Goal: Information Seeking & Learning: Find specific fact

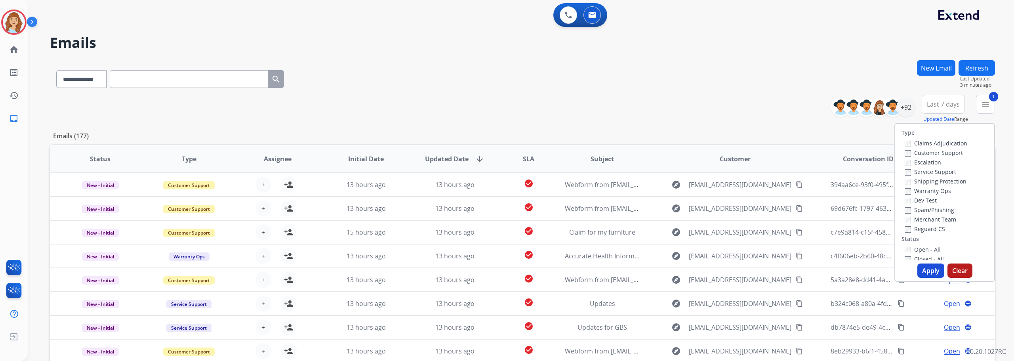
select select "**********"
click at [14, 19] on img at bounding box center [14, 22] width 22 height 22
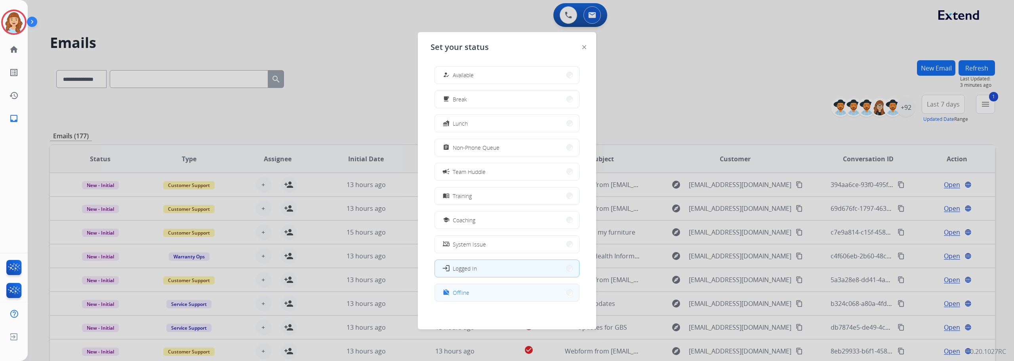
click at [464, 290] on span "Offline" at bounding box center [461, 292] width 17 height 8
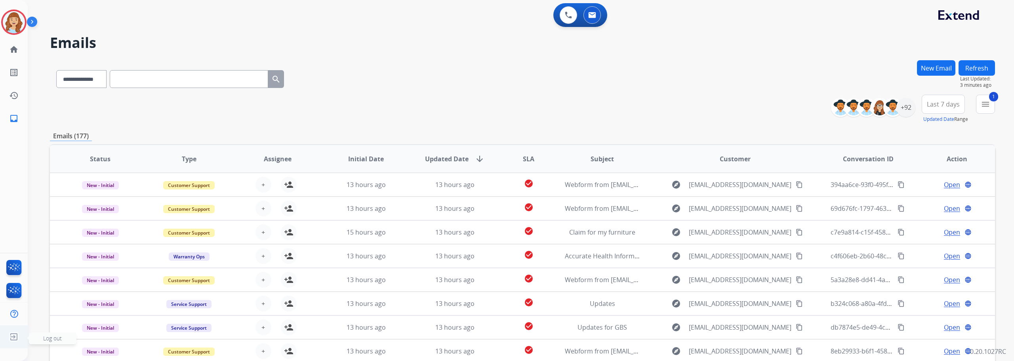
click at [42, 338] on span "Log out" at bounding box center [53, 338] width 48 height 12
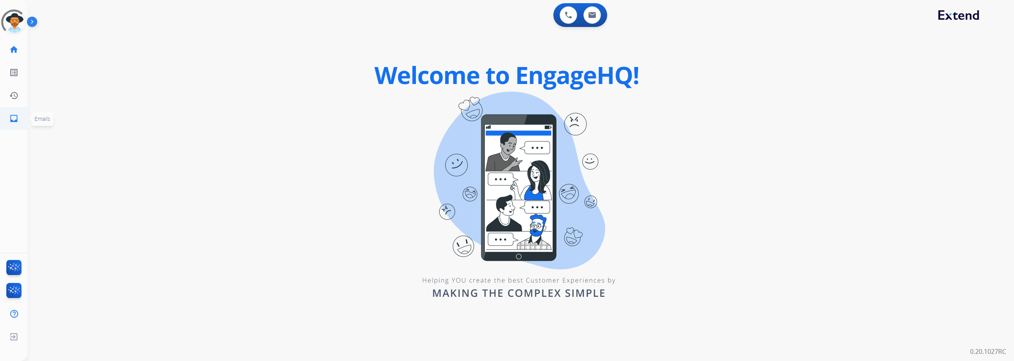
click at [12, 116] on div "Outbound call Agent: Unknown Routing Profile: Unknown Quit Outbound call Agent:…" at bounding box center [507, 180] width 1014 height 361
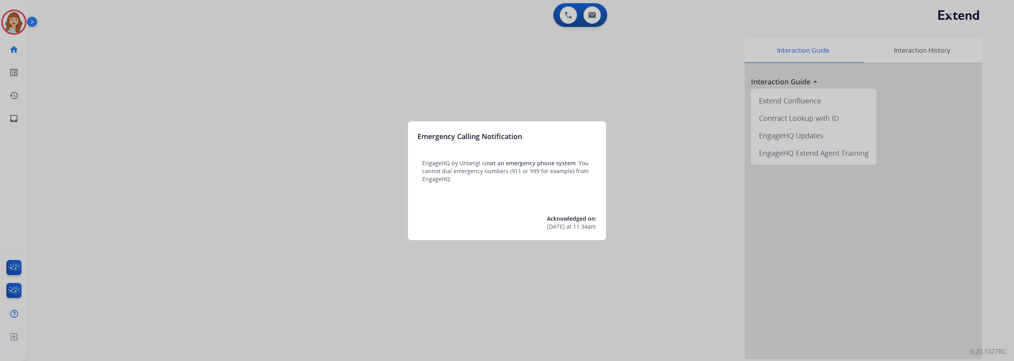
click at [12, 116] on div at bounding box center [507, 180] width 1014 height 361
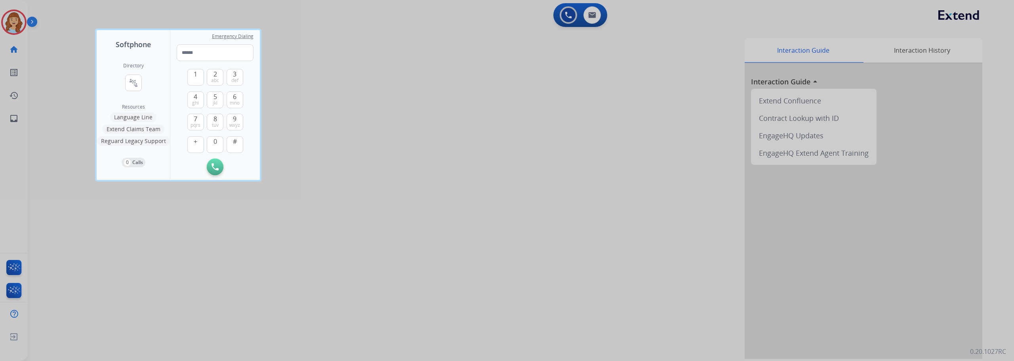
click at [15, 118] on div at bounding box center [507, 180] width 1014 height 361
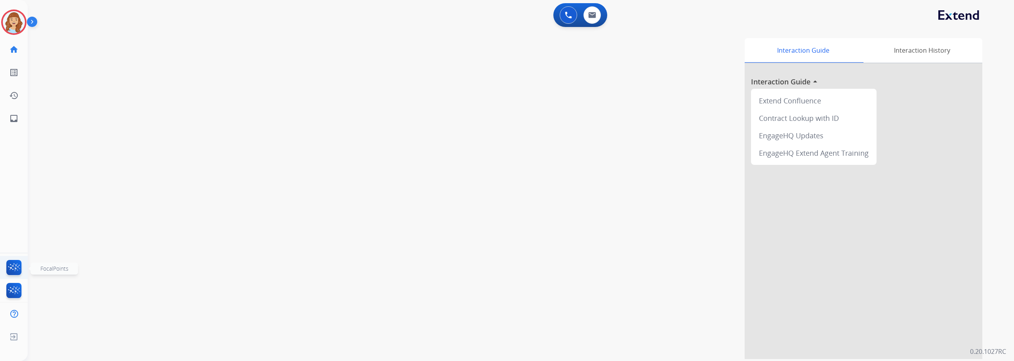
click at [13, 270] on img at bounding box center [14, 269] width 19 height 18
click at [19, 117] on link "inbox Emails" at bounding box center [14, 118] width 22 height 22
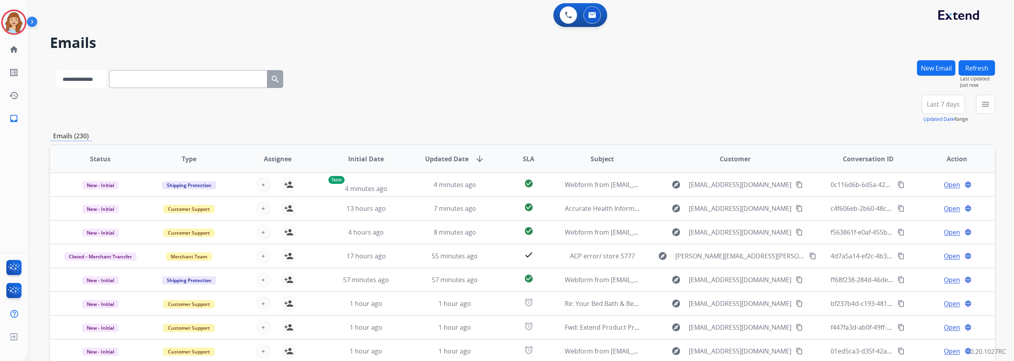
click at [91, 74] on select "**********" at bounding box center [80, 79] width 49 height 18
select select "**********"
click at [56, 70] on select "**********" at bounding box center [80, 79] width 49 height 18
click at [161, 82] on input "text" at bounding box center [189, 79] width 158 height 18
paste input "**********"
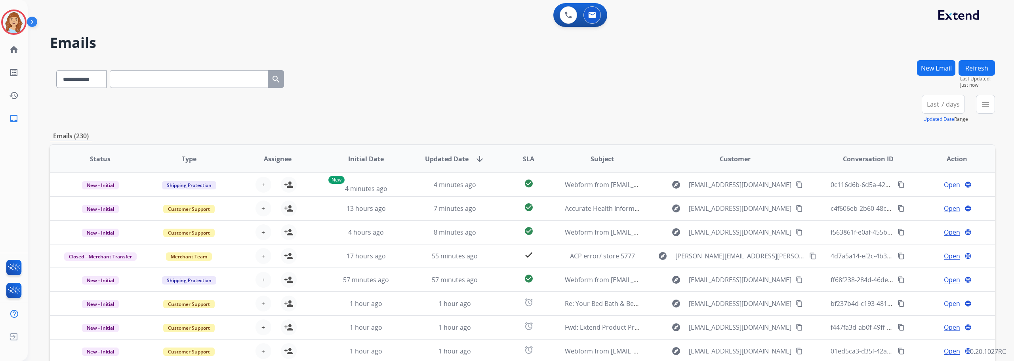
type input "**********"
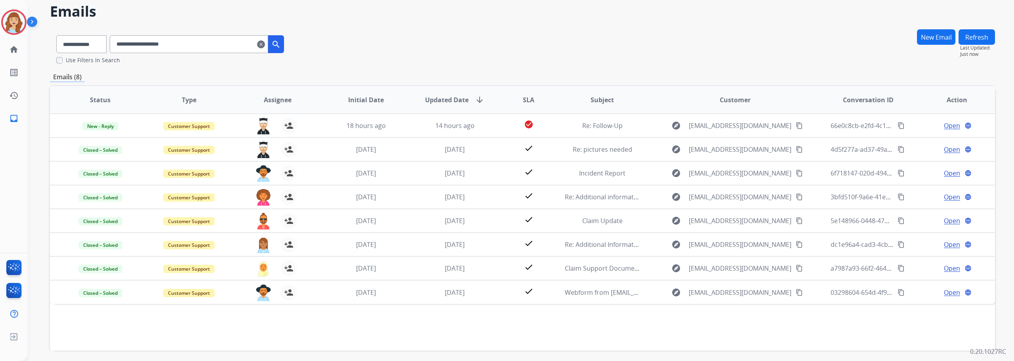
scroll to position [23, 0]
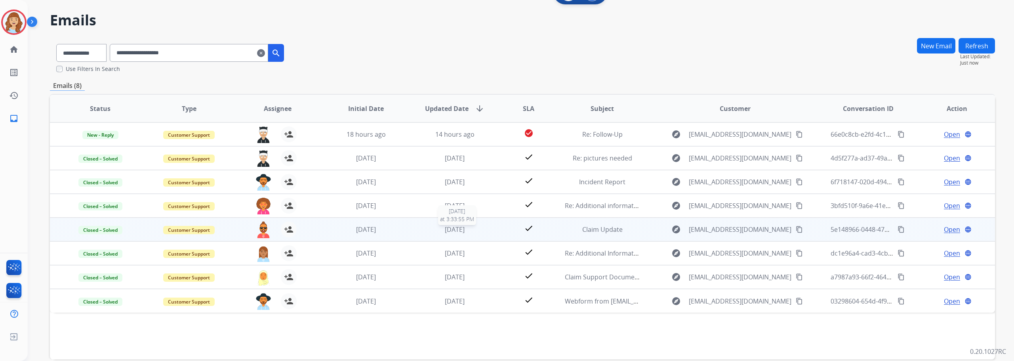
click at [489, 230] on div "2 weeks ago" at bounding box center [455, 230] width 76 height 10
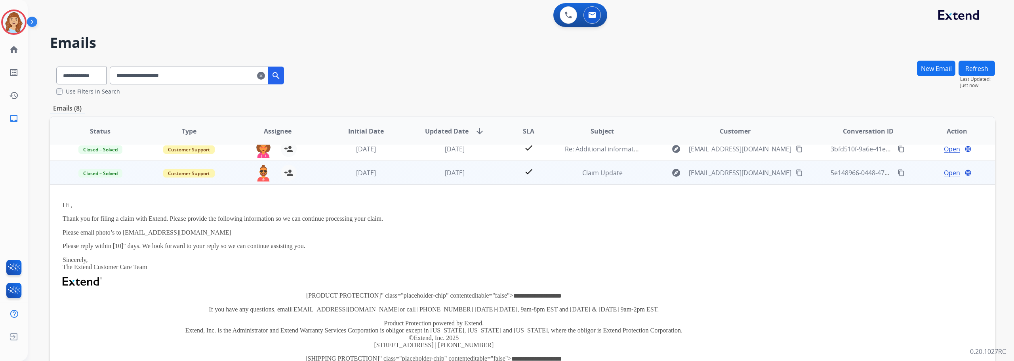
scroll to position [0, 0]
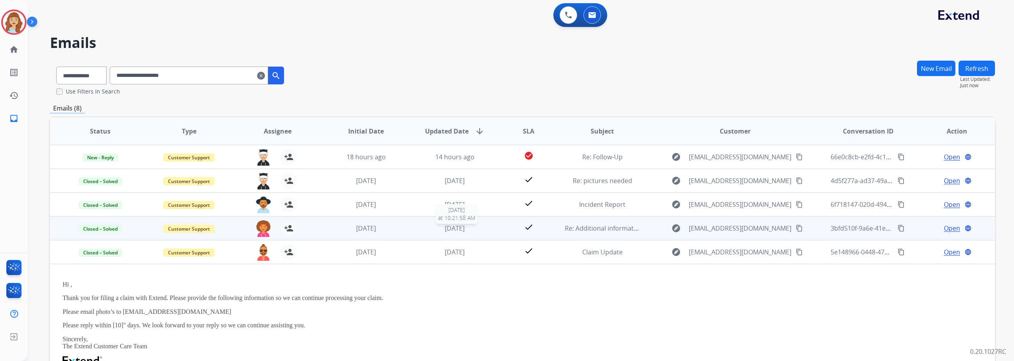
click at [485, 228] on div "2 weeks ago" at bounding box center [455, 228] width 76 height 10
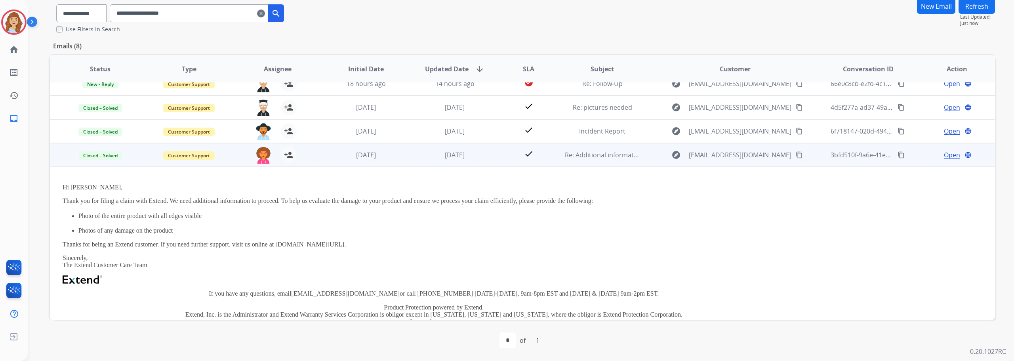
scroll to position [10, 0]
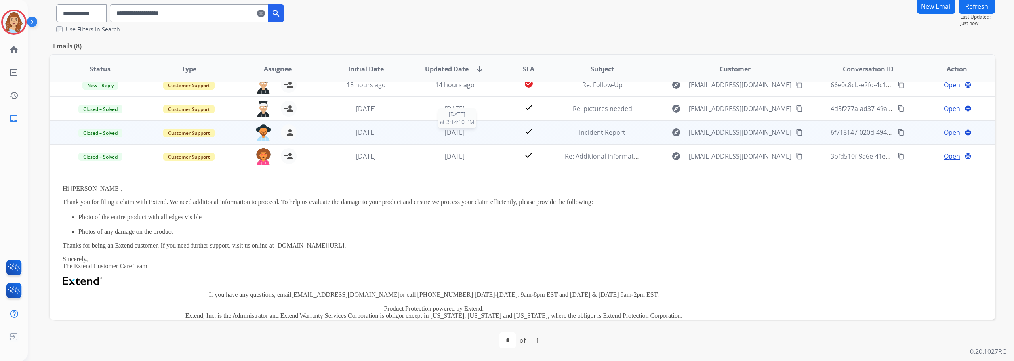
click at [480, 131] on div "1 week ago" at bounding box center [455, 133] width 76 height 10
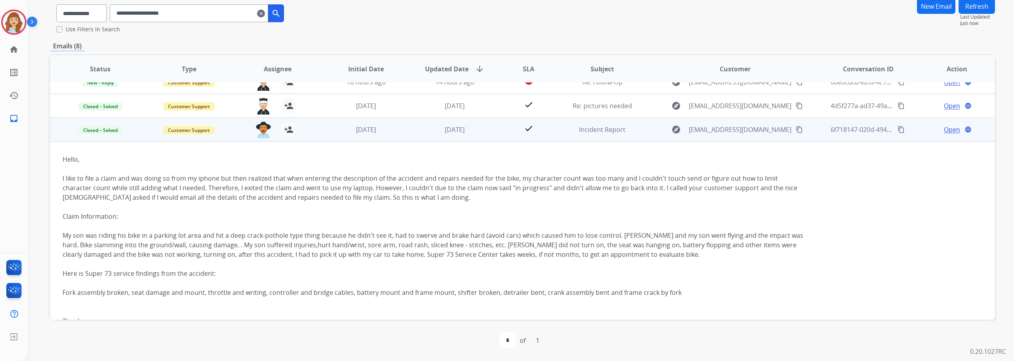
scroll to position [0, 0]
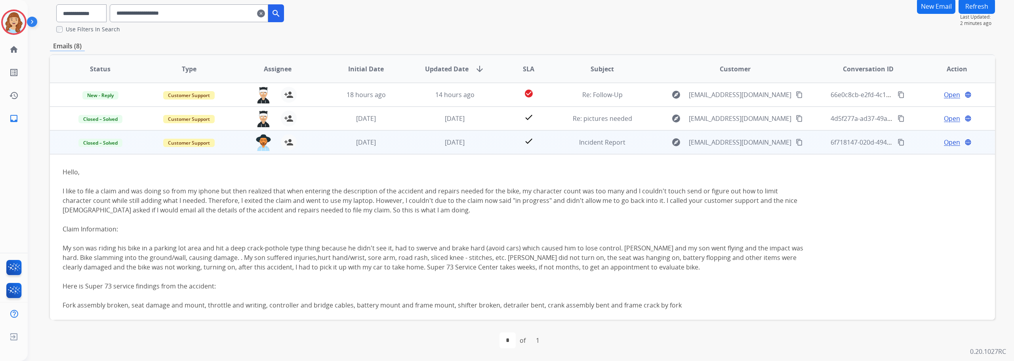
click at [945, 143] on span "Open" at bounding box center [952, 142] width 16 height 10
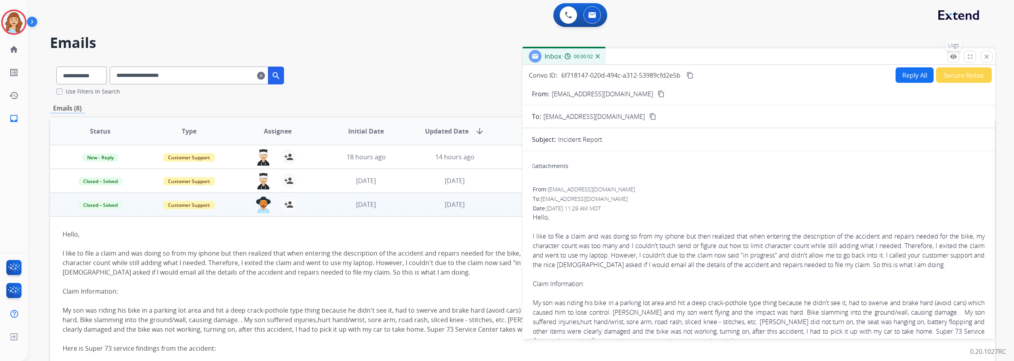
click at [951, 57] on mat-icon "remove_red_eye" at bounding box center [953, 56] width 7 height 7
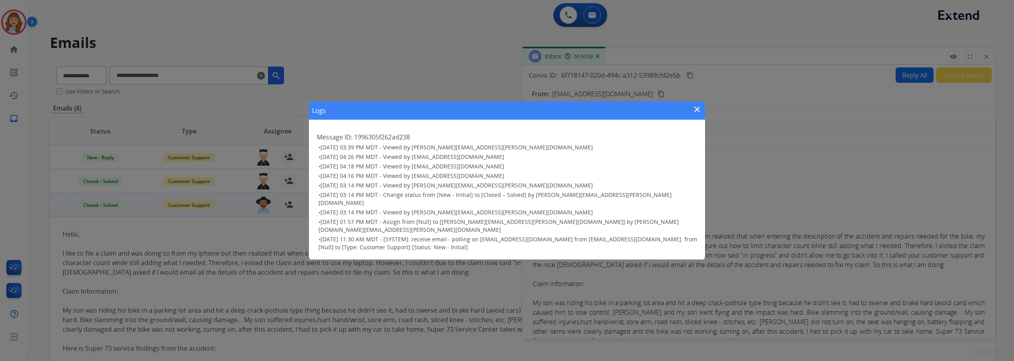
click at [699, 114] on mat-icon "close" at bounding box center [697, 110] width 10 height 10
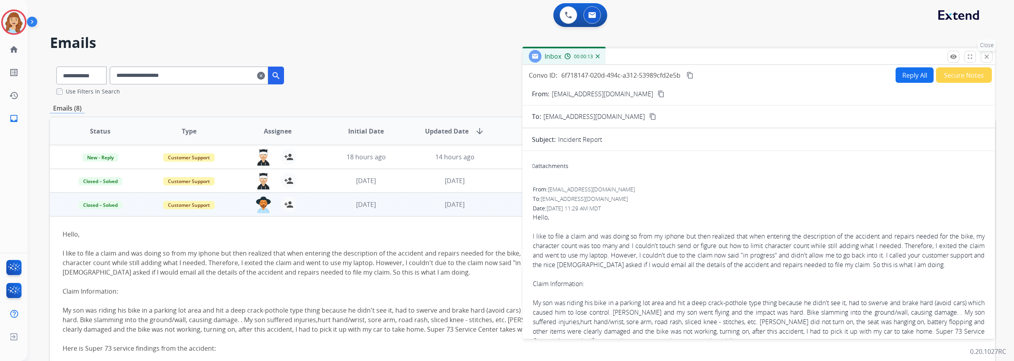
click at [987, 58] on mat-icon "close" at bounding box center [986, 56] width 7 height 7
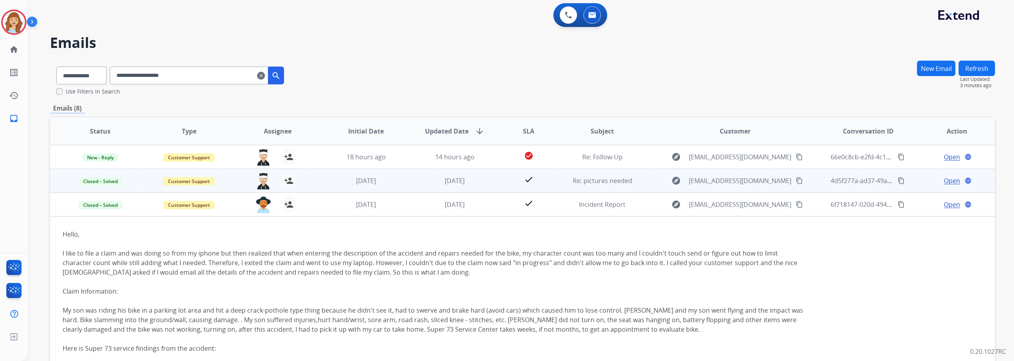
click at [493, 182] on td "check" at bounding box center [522, 181] width 59 height 24
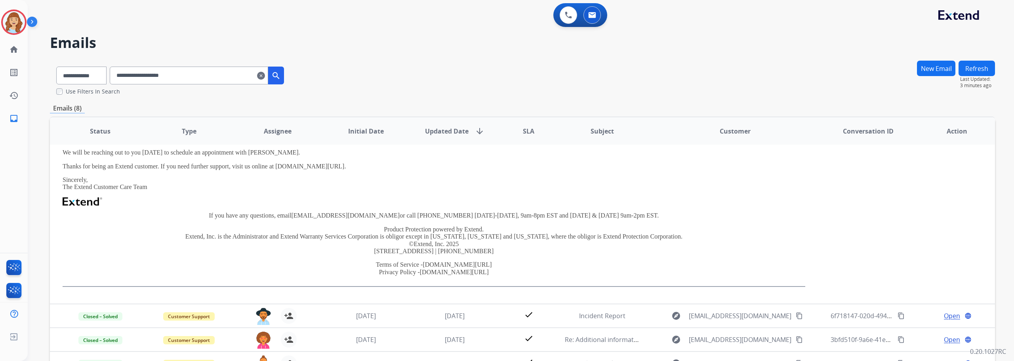
scroll to position [8, 0]
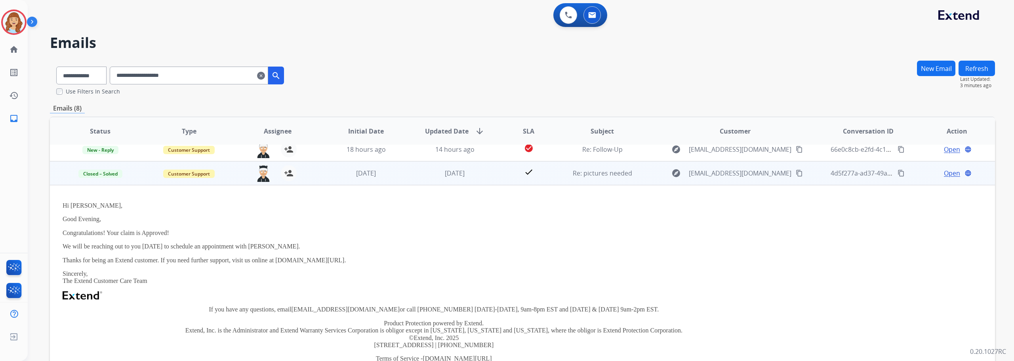
click at [947, 172] on span "Open" at bounding box center [952, 173] width 16 height 10
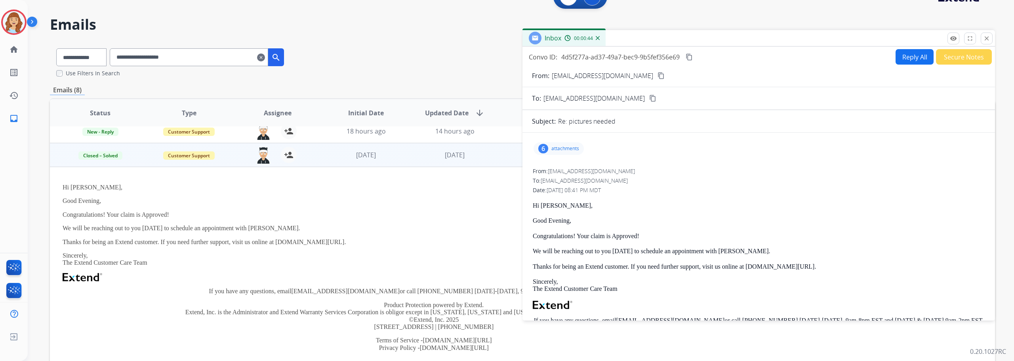
scroll to position [0, 0]
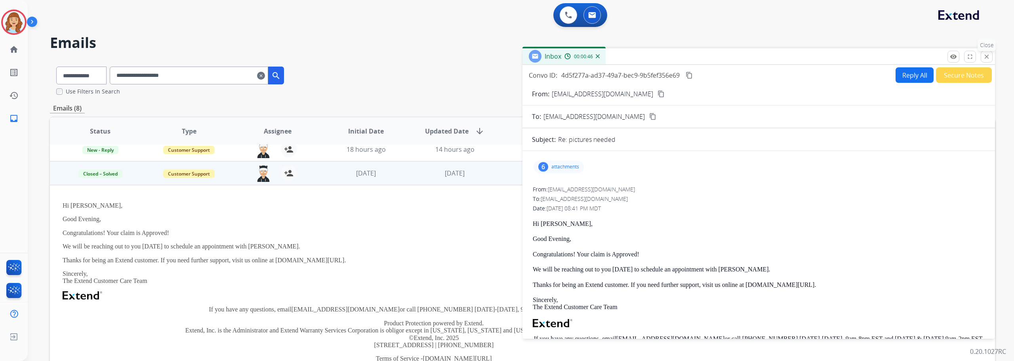
click at [984, 57] on mat-icon "close" at bounding box center [986, 56] width 7 height 7
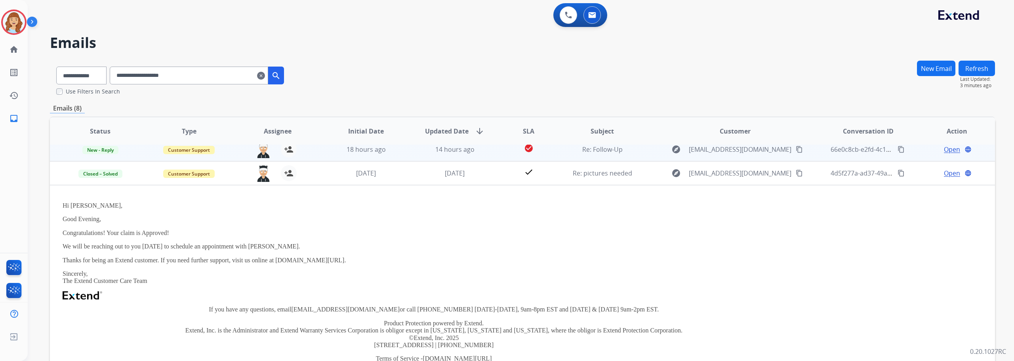
click at [948, 150] on span "Open" at bounding box center [952, 150] width 16 height 10
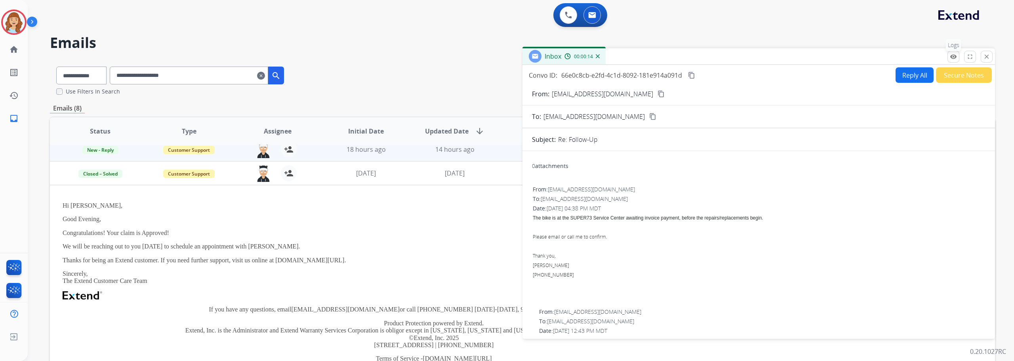
click at [951, 56] on mat-icon "remove_red_eye" at bounding box center [953, 56] width 7 height 7
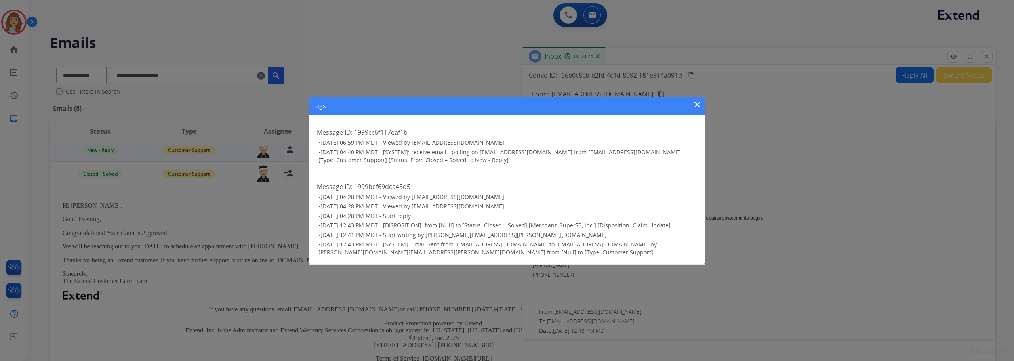
click at [700, 107] on mat-icon "close" at bounding box center [697, 105] width 10 height 10
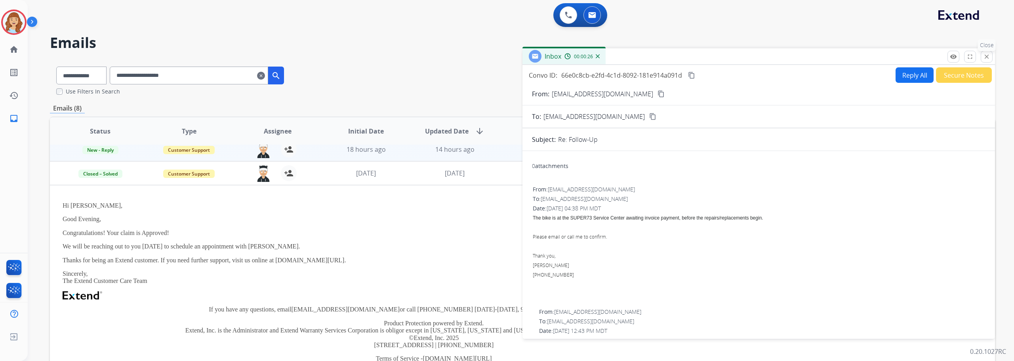
click at [982, 61] on button "close Close" at bounding box center [986, 57] width 12 height 12
